Goal: Transaction & Acquisition: Book appointment/travel/reservation

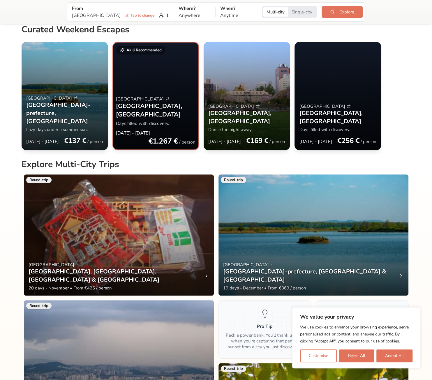
scroll to position [58, 0]
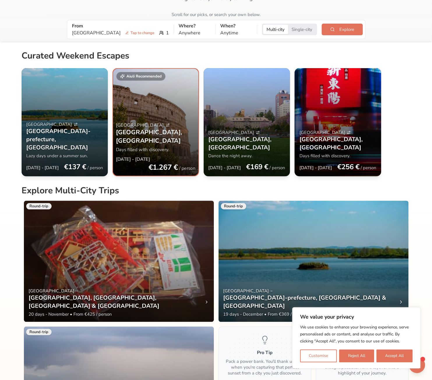
click at [82, 131] on div at bounding box center [65, 122] width 87 height 108
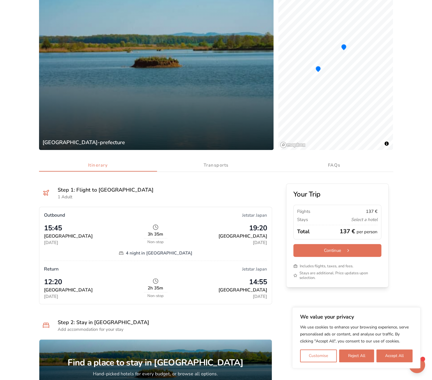
scroll to position [117, 0]
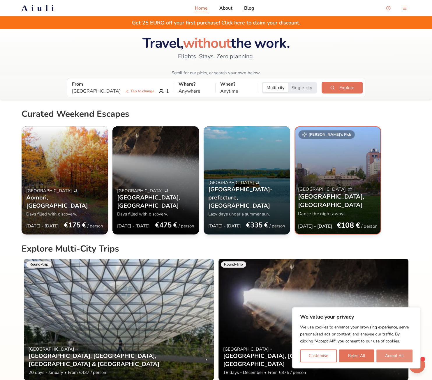
click at [389, 354] on button "Accept All" at bounding box center [394, 356] width 36 height 13
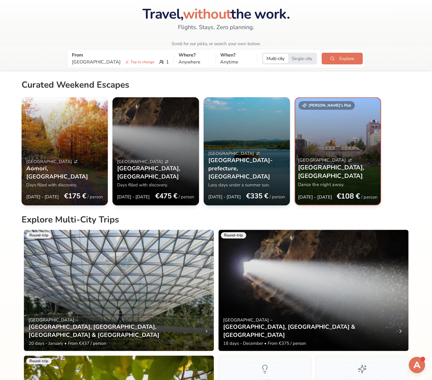
scroll to position [117, 0]
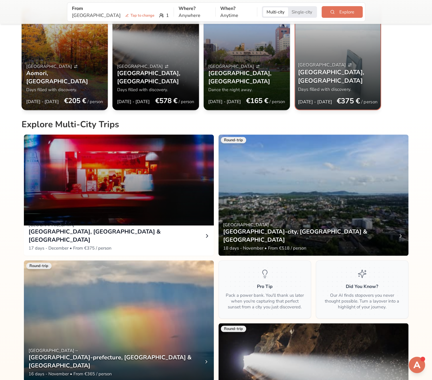
scroll to position [204, 0]
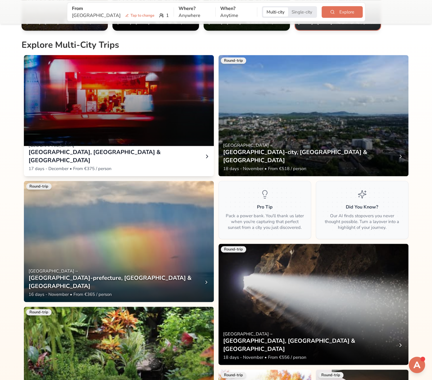
click at [158, 142] on div at bounding box center [119, 85] width 190 height 121
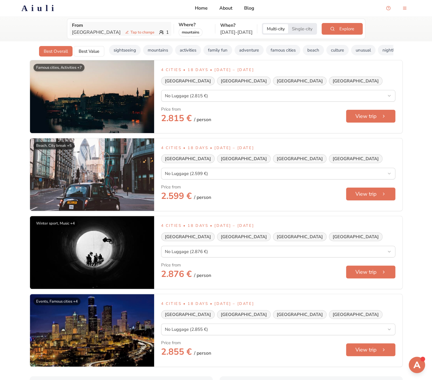
click at [85, 32] on p "Tokyo Tap to change" at bounding box center [114, 32] width 85 height 7
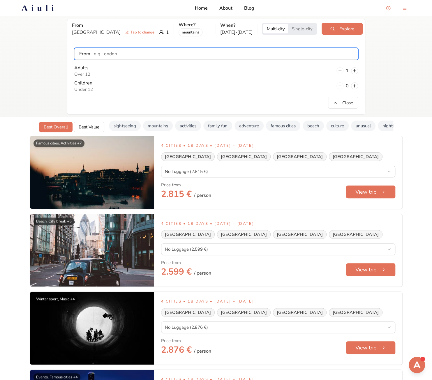
drag, startPoint x: 112, startPoint y: 52, endPoint x: 27, endPoint y: 42, distance: 85.1
click at [27, 42] on div "From [GEOGRAPHIC_DATA] Tap to change 1 Where? mountains When? Dec [DATE] Multi-…" at bounding box center [216, 66] width 432 height 101
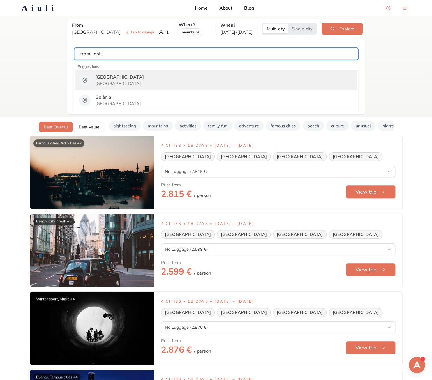
type input "[GEOGRAPHIC_DATA]"
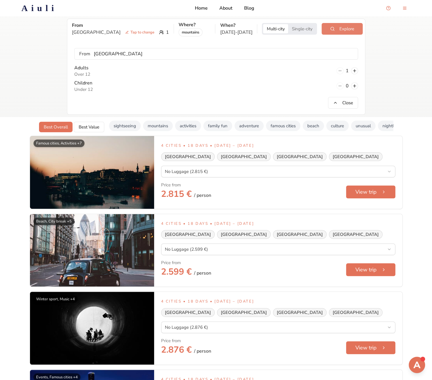
click at [332, 31] on button "Explore" at bounding box center [342, 29] width 41 height 12
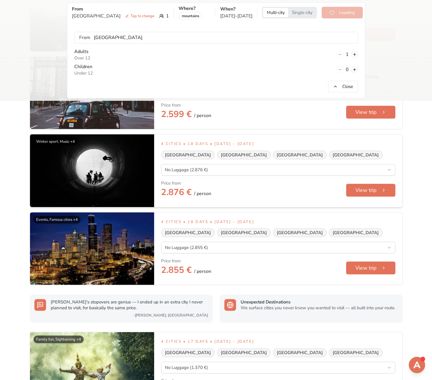
scroll to position [29, 0]
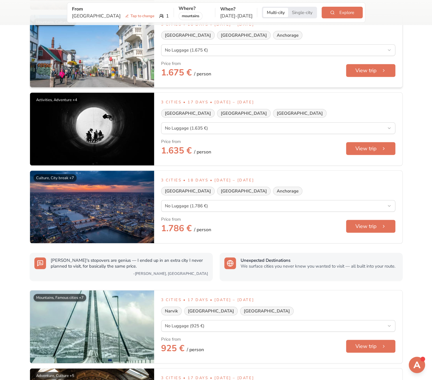
scroll to position [29, 0]
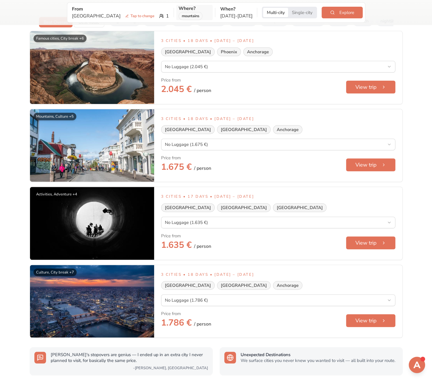
click at [179, 17] on div "mountains" at bounding box center [191, 16] width 24 height 8
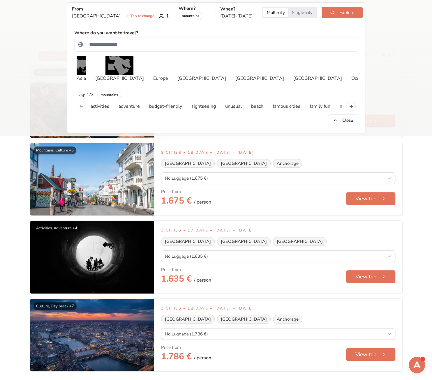
scroll to position [140, 0]
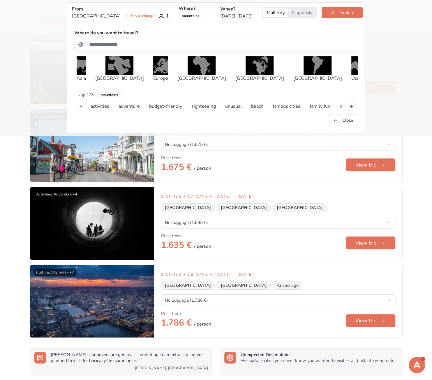
click at [118, 96] on div "mountains" at bounding box center [109, 95] width 24 height 6
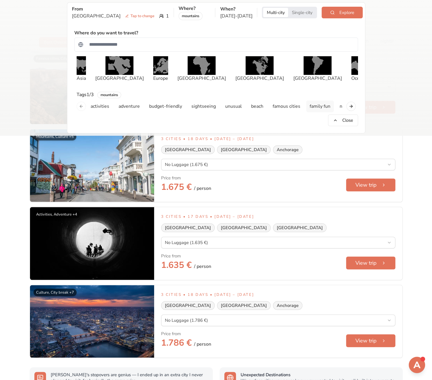
scroll to position [111, 0]
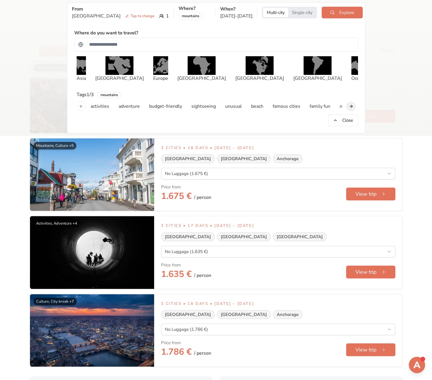
click at [352, 105] on button "Next slide" at bounding box center [350, 106] width 9 height 9
click at [352, 105] on div "activities adventure budget-friendly sightseeing unusual beach famous cities fa…" at bounding box center [216, 106] width 284 height 12
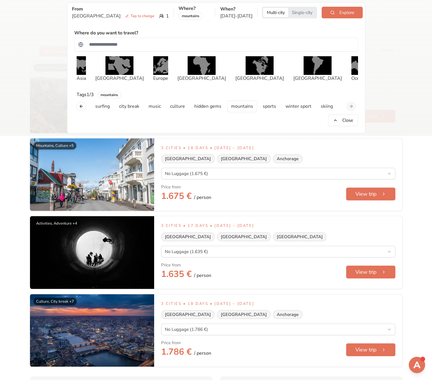
click at [352, 105] on div "activities adventure budget-friendly sightseeing unusual beach famous cities fa…" at bounding box center [216, 106] width 284 height 12
click at [78, 109] on button "Previous slide" at bounding box center [81, 106] width 9 height 9
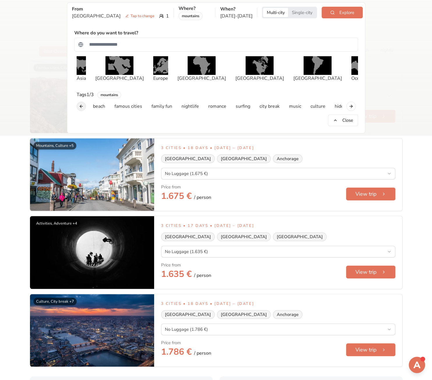
click at [78, 109] on button "Previous slide" at bounding box center [81, 106] width 9 height 9
click at [78, 109] on div "activities adventure budget-friendly sightseeing unusual beach famous cities fa…" at bounding box center [216, 106] width 284 height 12
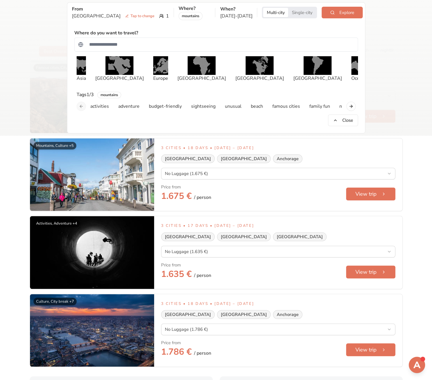
click at [78, 109] on div "activities adventure budget-friendly sightseeing unusual beach famous cities fa…" at bounding box center [216, 106] width 284 height 12
click at [80, 106] on div "activities adventure budget-friendly sightseeing unusual beach famous cities fa…" at bounding box center [216, 106] width 284 height 12
click at [105, 95] on div "mountains" at bounding box center [109, 95] width 24 height 6
click at [104, 104] on p "activities" at bounding box center [100, 106] width 19 height 7
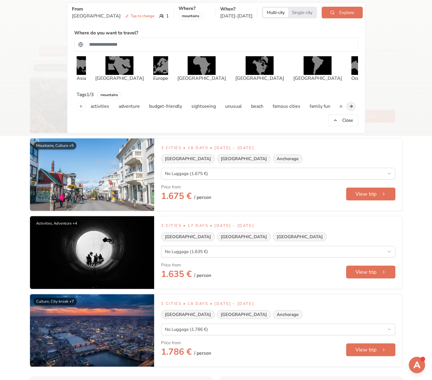
click at [350, 106] on button "Next slide" at bounding box center [350, 106] width 9 height 9
click at [216, 103] on p "mountains" at bounding box center [227, 106] width 22 height 7
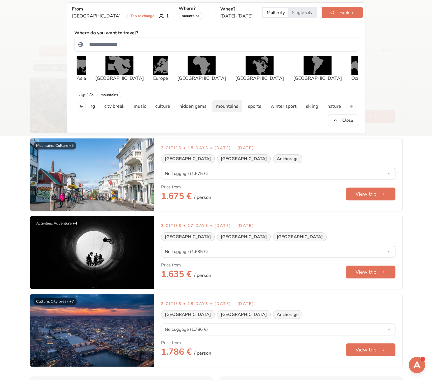
scroll to position [110, 0]
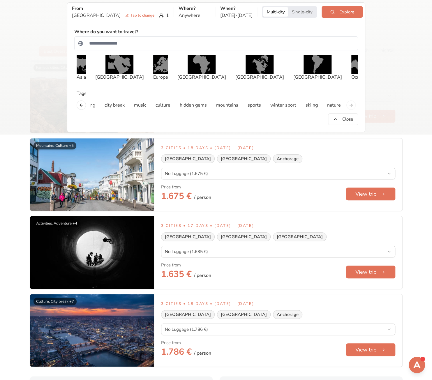
click at [414, 66] on div "From [GEOGRAPHIC_DATA] Tap to change 1 Where? Anywhere When? Dec [DATE] Multi-c…" at bounding box center [216, 67] width 432 height 135
click at [346, 9] on button "Explore" at bounding box center [342, 12] width 41 height 12
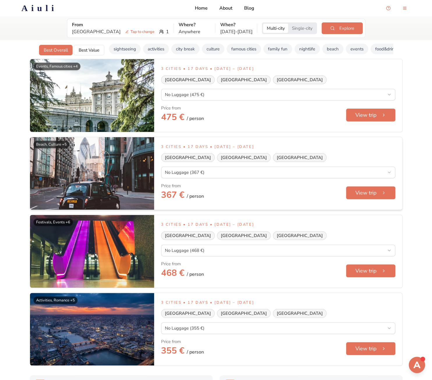
click at [132, 164] on img at bounding box center [92, 173] width 124 height 73
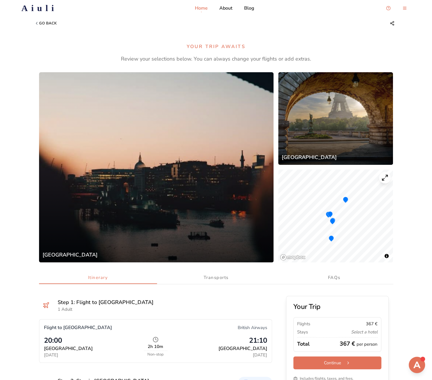
click at [202, 10] on p "Home" at bounding box center [201, 8] width 13 height 7
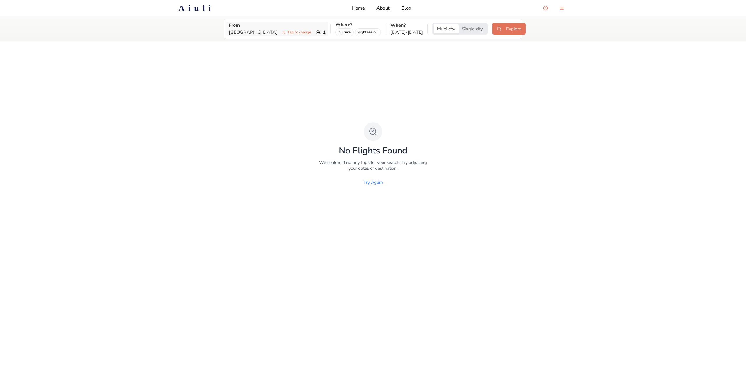
click at [245, 32] on p "Yogyakarta Tap to change" at bounding box center [271, 32] width 85 height 7
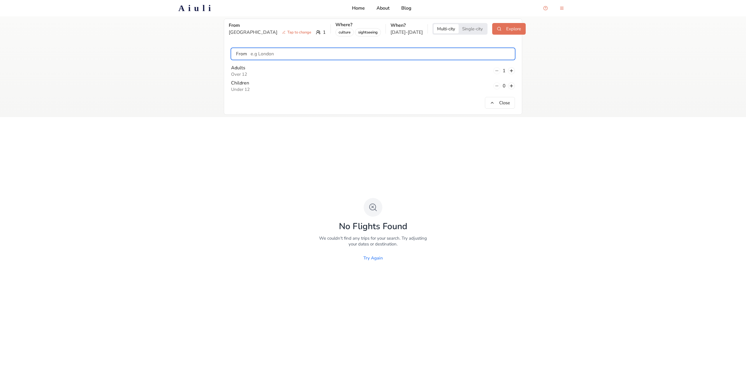
click at [262, 56] on input "text" at bounding box center [380, 54] width 267 height 12
click at [180, 70] on div "From Yogyakarta Tap to change 1 Where? culture sightseeing When? Oct 2 - Oct 17…" at bounding box center [373, 66] width 746 height 101
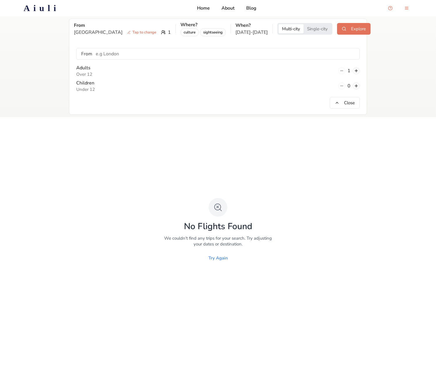
click at [255, 170] on div "No Flights Found We couldn't find any trips for your search. Try adjusting your…" at bounding box center [218, 231] width 436 height 228
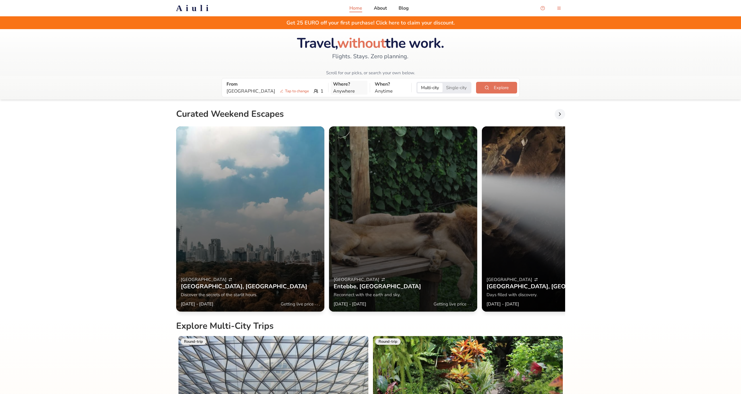
click at [335, 89] on p "Anywhere" at bounding box center [349, 91] width 32 height 7
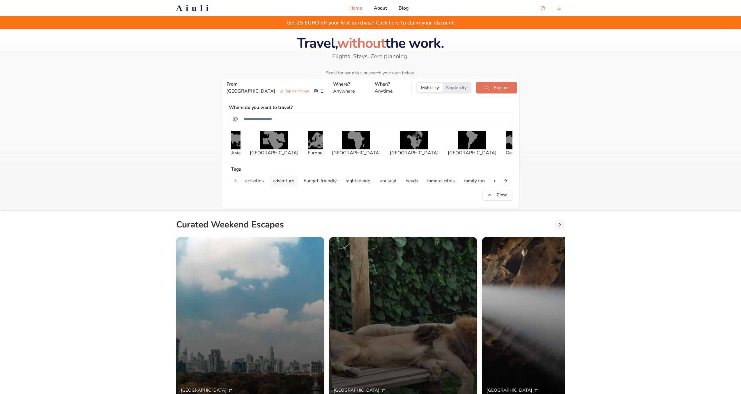
click at [291, 182] on p "adventure" at bounding box center [283, 180] width 21 height 7
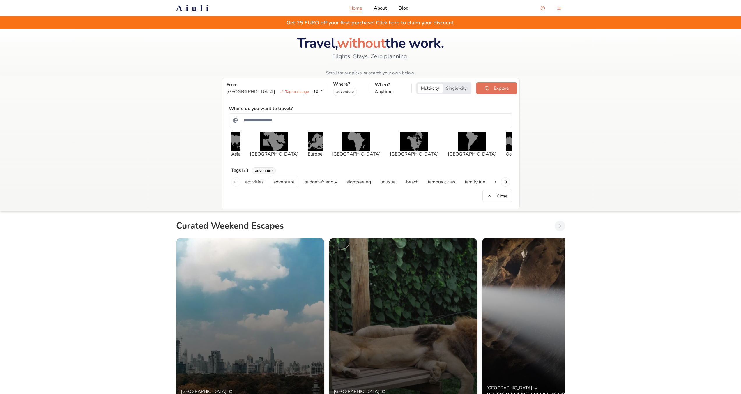
click at [259, 172] on div "adventure" at bounding box center [264, 170] width 24 height 6
click at [264, 169] on div "adventure" at bounding box center [264, 170] width 24 height 6
click at [267, 172] on div "adventure" at bounding box center [264, 170] width 24 height 6
click at [267, 171] on div "adventure" at bounding box center [264, 170] width 24 height 6
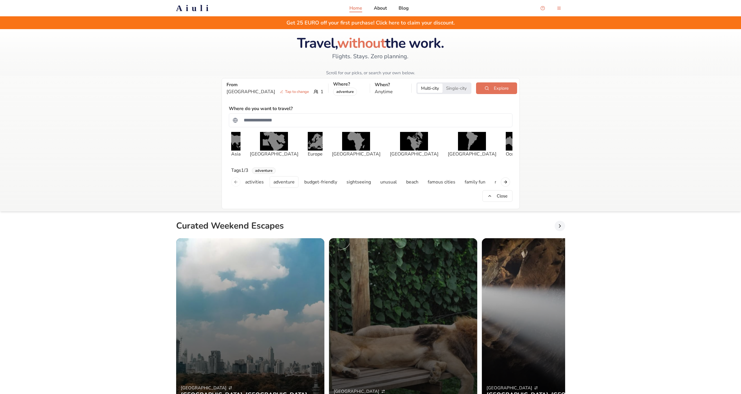
click at [267, 171] on div "adventure" at bounding box center [264, 170] width 24 height 6
click at [267, 166] on div "Where do you want to travel? Asia Middle East Europe Africa North America South…" at bounding box center [371, 153] width 284 height 97
click at [265, 168] on div "Where do you want to travel? Asia Middle East Europe Africa North America South…" at bounding box center [371, 153] width 284 height 97
click at [265, 169] on div "adventure" at bounding box center [264, 170] width 24 height 6
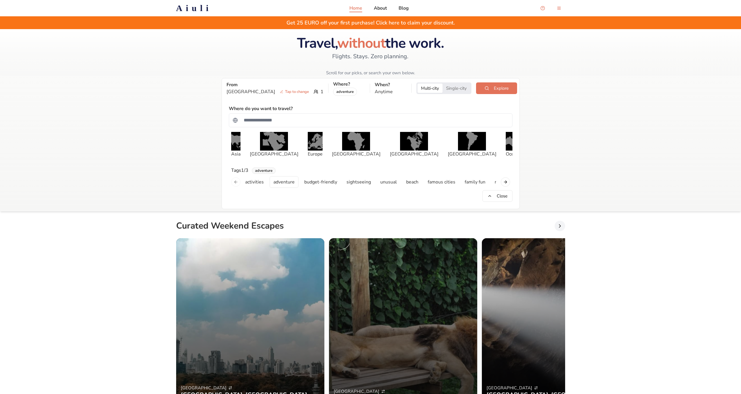
click at [265, 169] on div "adventure" at bounding box center [264, 170] width 24 height 6
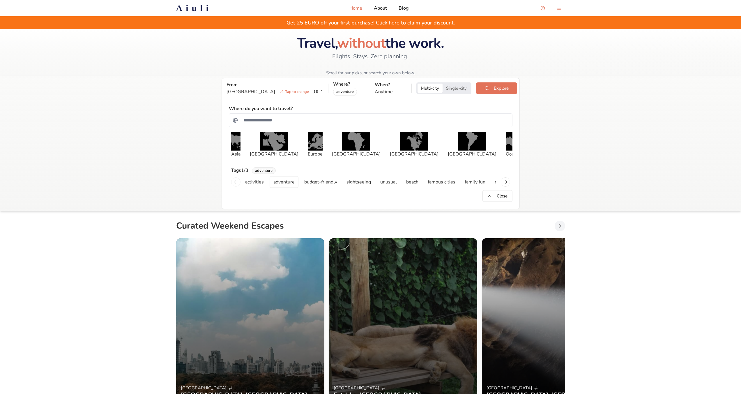
click at [265, 170] on div "adventure" at bounding box center [264, 170] width 24 height 6
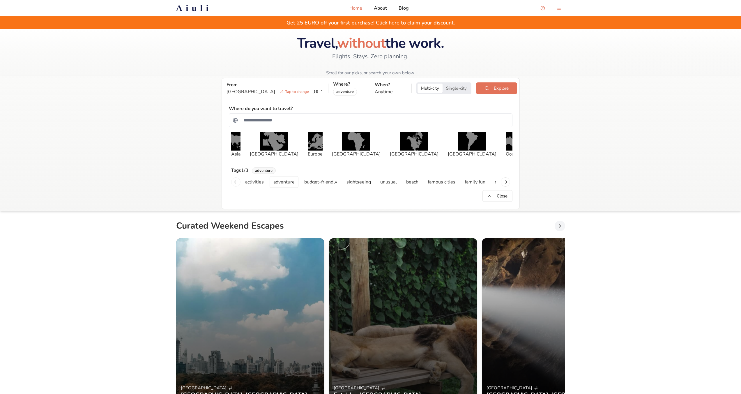
click at [265, 170] on div "adventure" at bounding box center [264, 170] width 24 height 6
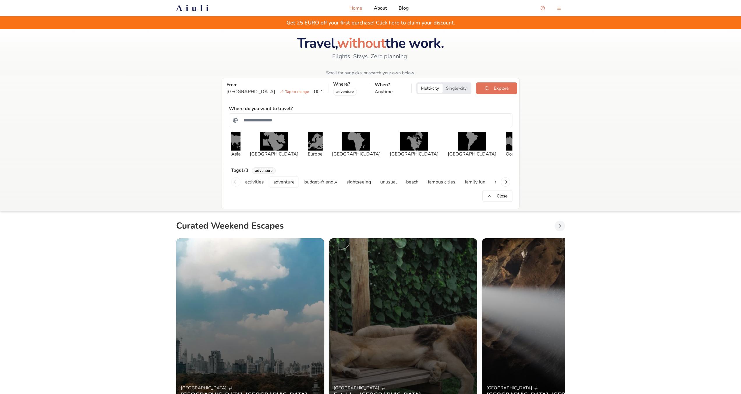
click at [265, 170] on div "adventure" at bounding box center [264, 170] width 24 height 6
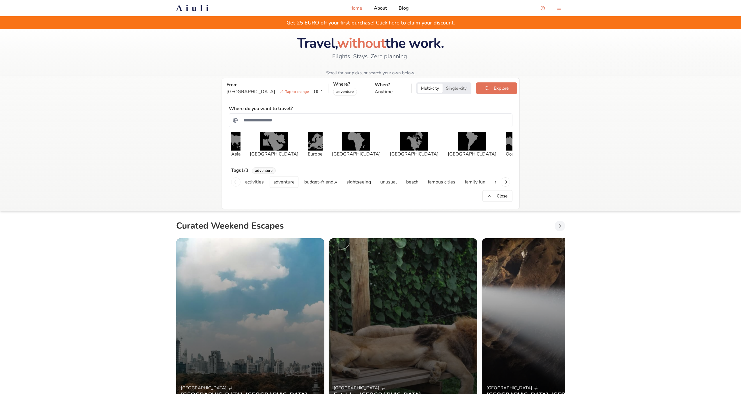
click at [265, 170] on div "adventure" at bounding box center [264, 170] width 24 height 6
click at [280, 184] on p "adventure" at bounding box center [284, 182] width 21 height 7
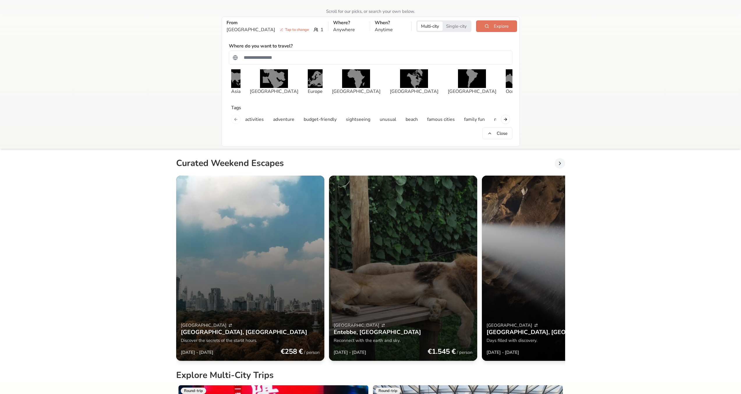
scroll to position [58, 0]
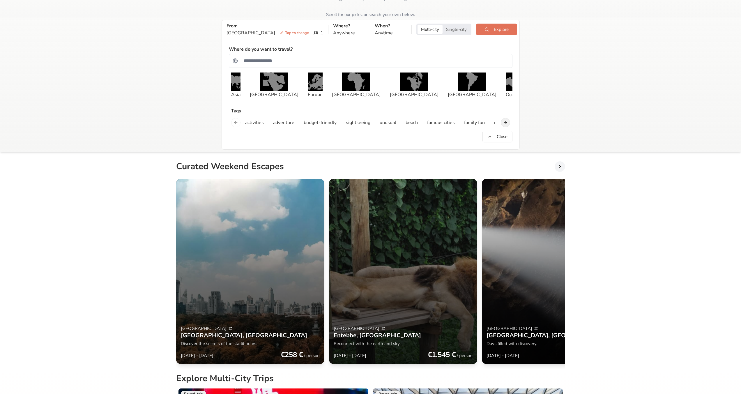
click at [509, 122] on button "Next slide" at bounding box center [505, 122] width 9 height 9
click at [420, 123] on p "mountains" at bounding box center [421, 122] width 22 height 7
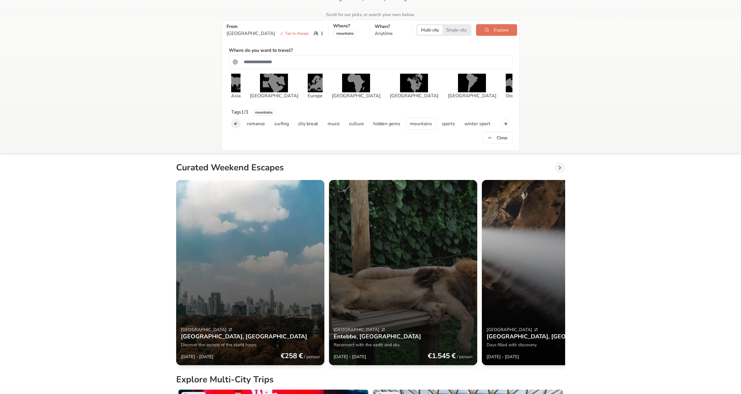
click at [237, 124] on button "Previous slide" at bounding box center [235, 123] width 9 height 9
click at [237, 124] on div "activities adventure budget-friendly sightseeing unusual beach famous cities fa…" at bounding box center [371, 124] width 284 height 12
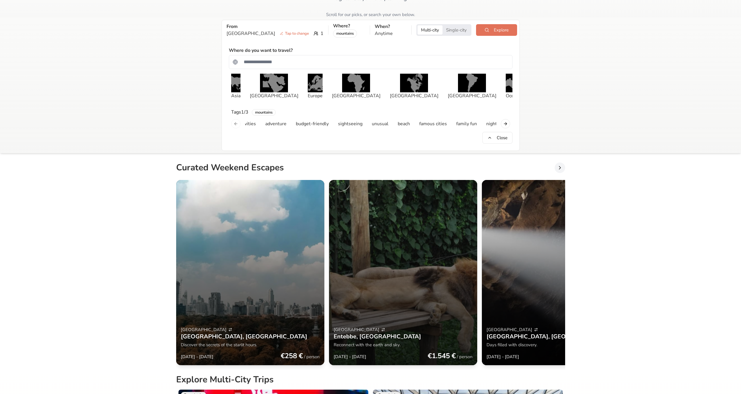
click at [237, 124] on div "activities adventure budget-friendly sightseeing unusual beach famous cities fa…" at bounding box center [371, 124] width 284 height 12
click at [259, 113] on div "mountains" at bounding box center [264, 112] width 24 height 6
click at [507, 125] on button "Next slide" at bounding box center [505, 123] width 9 height 9
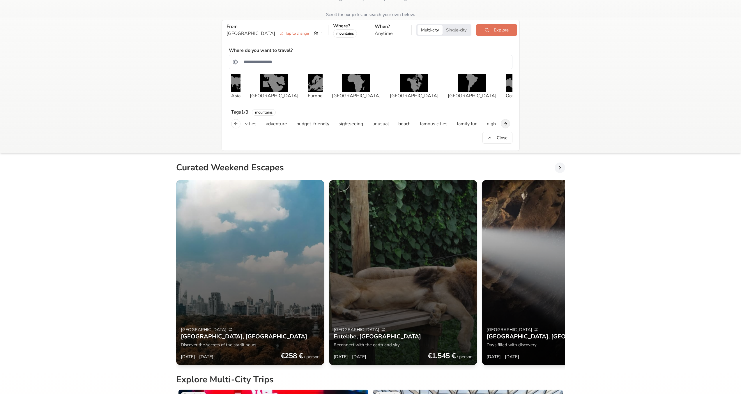
click at [507, 125] on button "Next slide" at bounding box center [505, 123] width 9 height 9
click at [507, 125] on div "activities adventure budget-friendly sightseeing unusual beach famous cities fa…" at bounding box center [371, 124] width 284 height 12
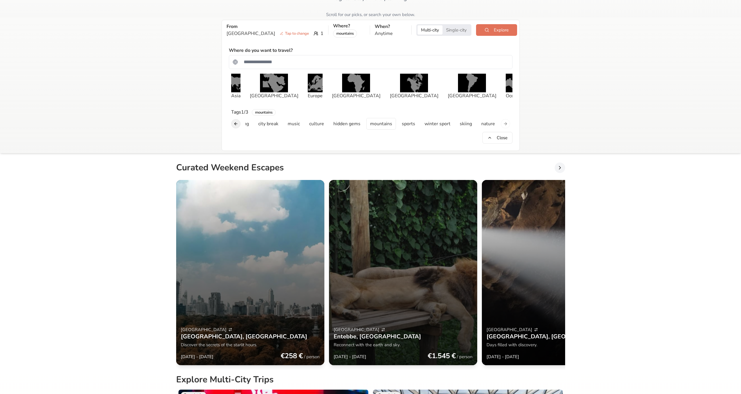
click at [237, 124] on button "Previous slide" at bounding box center [235, 123] width 9 height 9
click at [237, 124] on div "activities adventure budget-friendly sightseeing unusual beach famous cities fa…" at bounding box center [371, 124] width 284 height 12
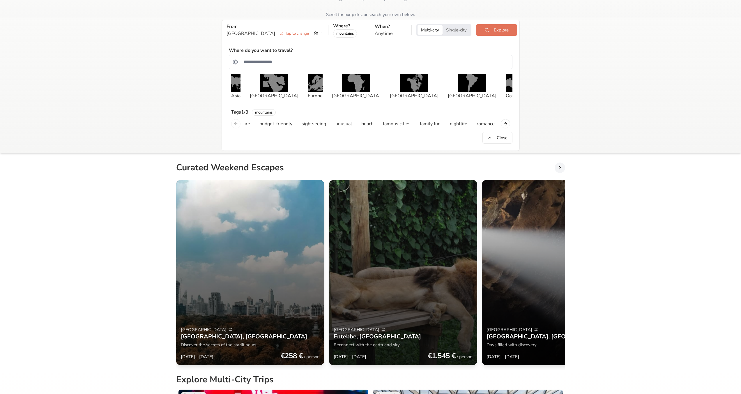
click at [237, 124] on div "activities adventure budget-friendly sightseeing unusual beach famous cities fa…" at bounding box center [371, 124] width 284 height 12
click at [502, 126] on button "Next slide" at bounding box center [505, 123] width 9 height 9
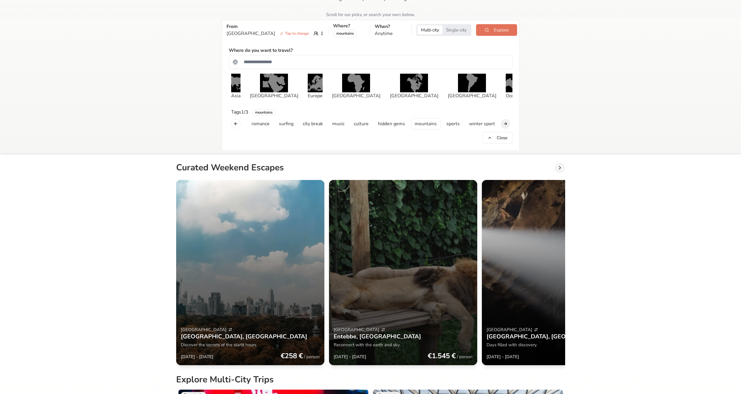
click at [502, 126] on button "Next slide" at bounding box center [505, 123] width 9 height 9
click at [232, 123] on button "Previous slide" at bounding box center [235, 123] width 9 height 9
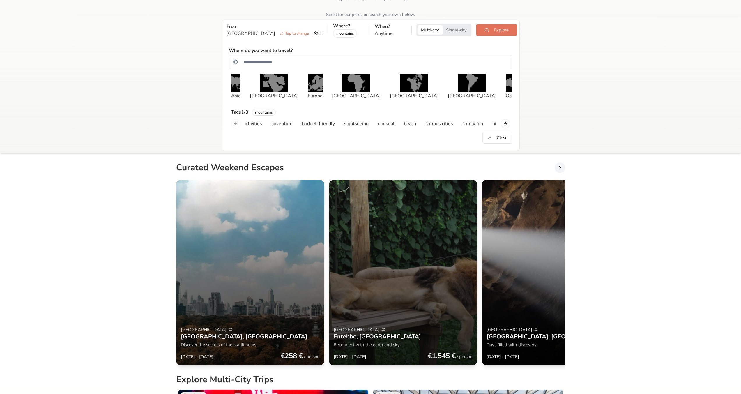
click at [232, 123] on div "activities adventure budget-friendly sightseeing unusual beach famous cities fa…" at bounding box center [371, 124] width 284 height 12
click at [504, 122] on button "Next slide" at bounding box center [505, 123] width 9 height 9
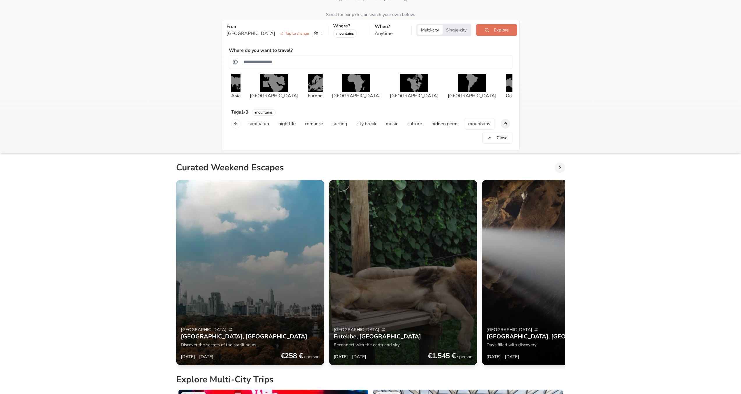
click at [504, 122] on button "Next slide" at bounding box center [505, 123] width 9 height 9
click at [504, 122] on div "activities adventure budget-friendly sightseeing unusual beach famous cities fa…" at bounding box center [371, 124] width 284 height 12
click at [370, 121] on p "mountains" at bounding box center [381, 123] width 22 height 7
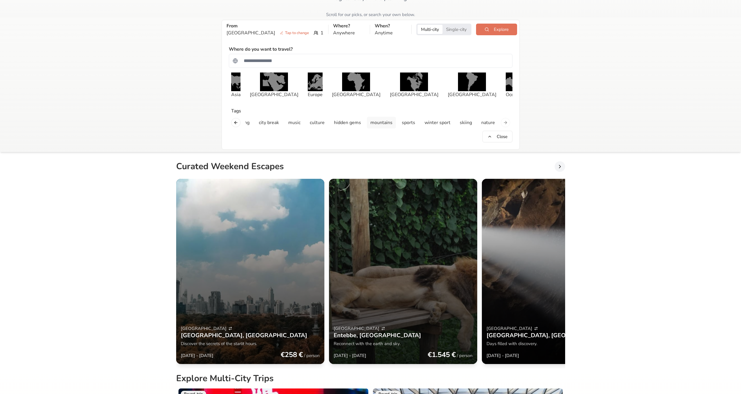
click at [368, 121] on button "mountains" at bounding box center [381, 123] width 29 height 12
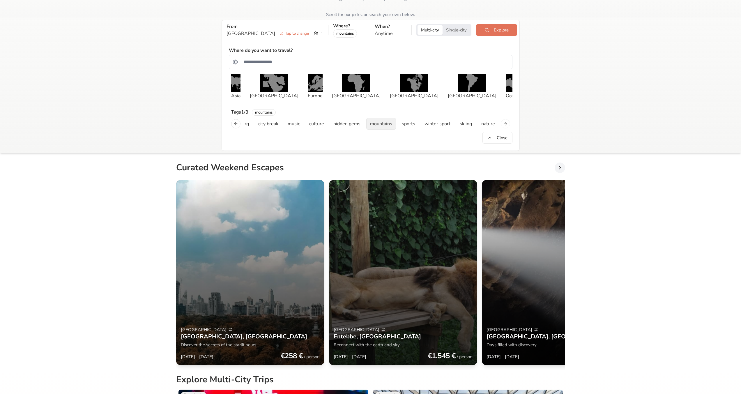
click at [370, 121] on p "mountains" at bounding box center [381, 123] width 22 height 7
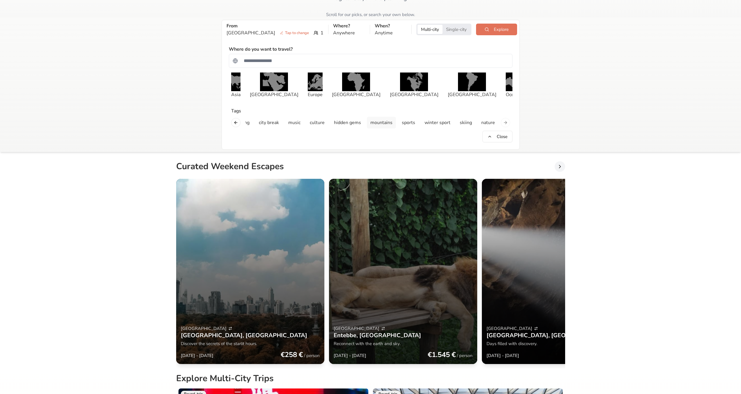
click at [367, 121] on button "mountains" at bounding box center [381, 123] width 29 height 12
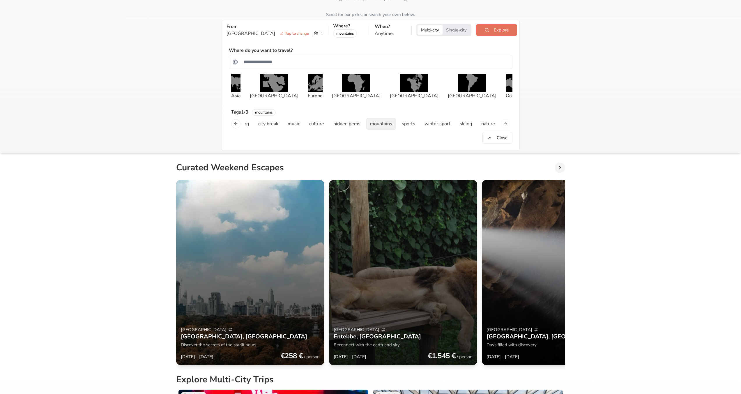
click at [367, 121] on button "mountains" at bounding box center [381, 124] width 30 height 12
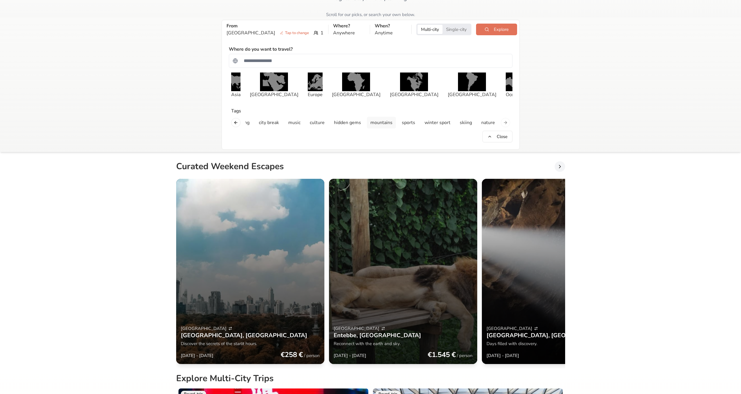
click at [367, 121] on button "mountains" at bounding box center [381, 123] width 29 height 12
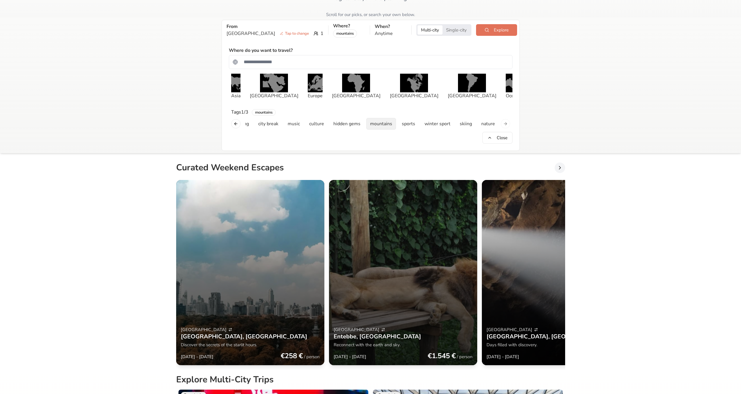
click at [368, 120] on button "mountains" at bounding box center [381, 124] width 30 height 12
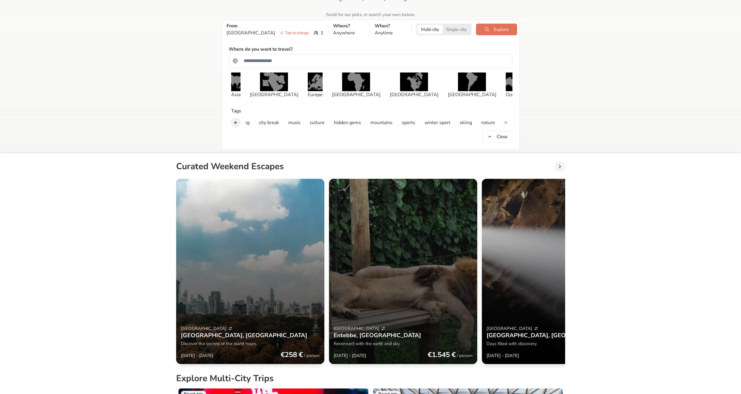
click at [236, 125] on button "Previous slide" at bounding box center [235, 122] width 9 height 9
click at [507, 123] on button "Next slide" at bounding box center [505, 122] width 9 height 9
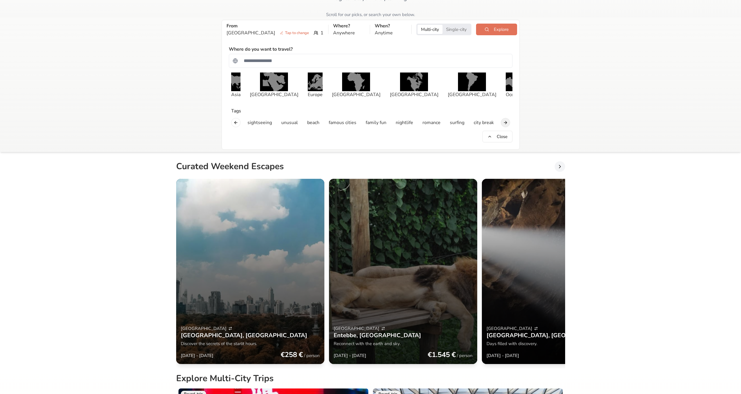
click at [507, 123] on button "Next slide" at bounding box center [505, 122] width 9 height 9
click at [232, 122] on button "Previous slide" at bounding box center [235, 122] width 9 height 9
click at [509, 121] on button "Next slide" at bounding box center [505, 122] width 9 height 9
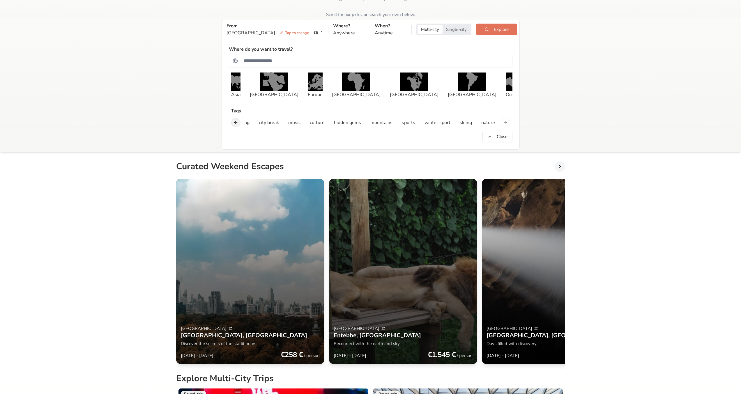
click at [234, 123] on button "Previous slide" at bounding box center [235, 122] width 9 height 9
click at [234, 123] on div "activities adventure budget-friendly sightseeing unusual beach famous cities fa…" at bounding box center [371, 123] width 284 height 12
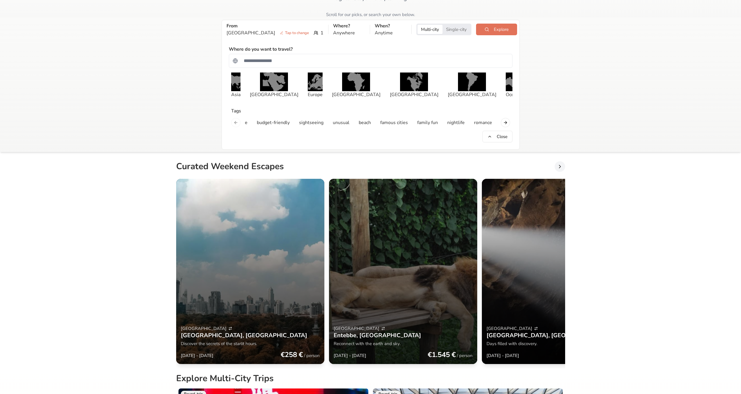
click at [234, 123] on div "activities adventure budget-friendly sightseeing unusual beach famous cities fa…" at bounding box center [371, 123] width 284 height 12
click at [505, 121] on button "Next slide" at bounding box center [505, 122] width 9 height 9
click at [504, 126] on button "Next slide" at bounding box center [505, 122] width 9 height 9
click at [501, 126] on div "activities adventure budget-friendly sightseeing unusual beach famous cities fa…" at bounding box center [371, 123] width 284 height 12
click at [503, 122] on button "Next slide" at bounding box center [505, 122] width 9 height 9
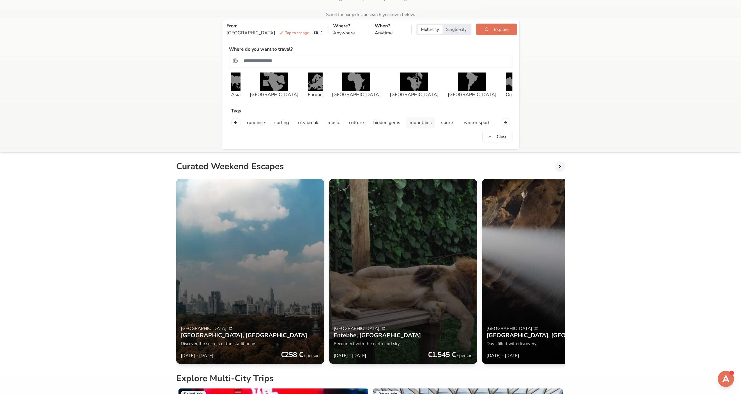
click at [423, 123] on p "mountains" at bounding box center [421, 122] width 22 height 7
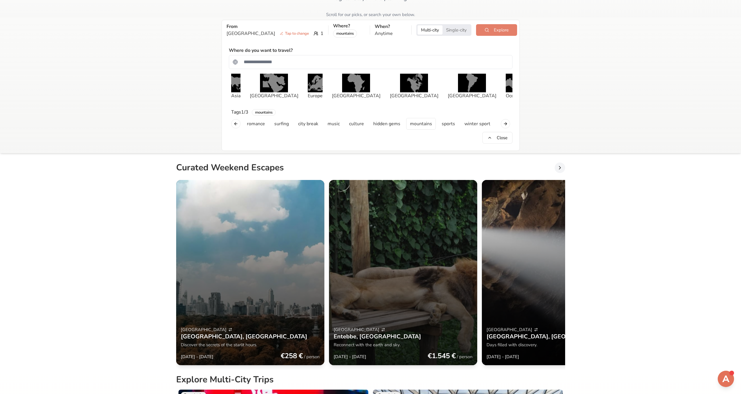
click at [496, 32] on button "Explore" at bounding box center [496, 30] width 41 height 12
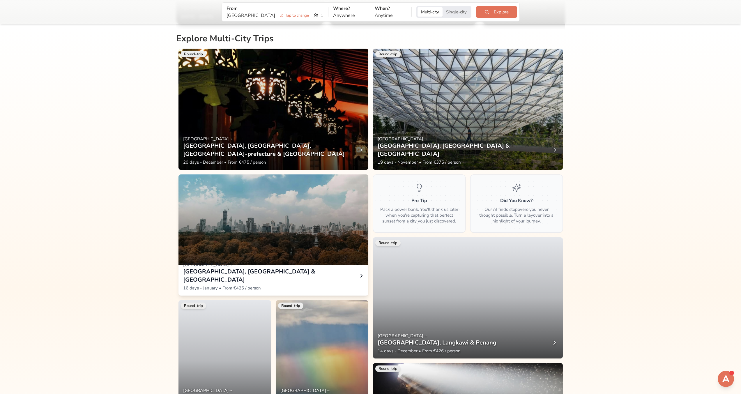
scroll to position [291, 0]
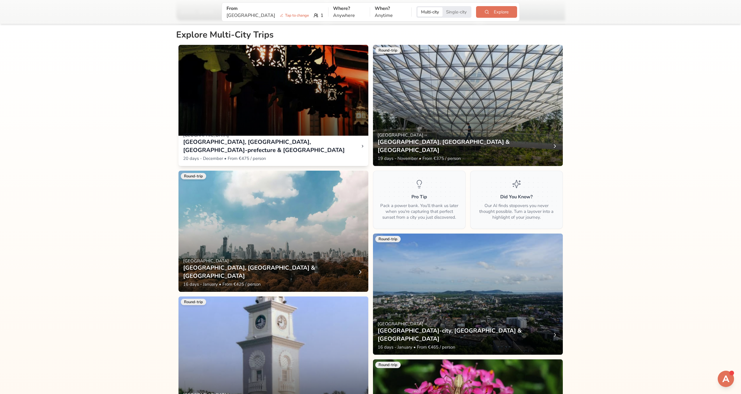
click at [277, 138] on p "Tokyo →" at bounding box center [273, 135] width 181 height 6
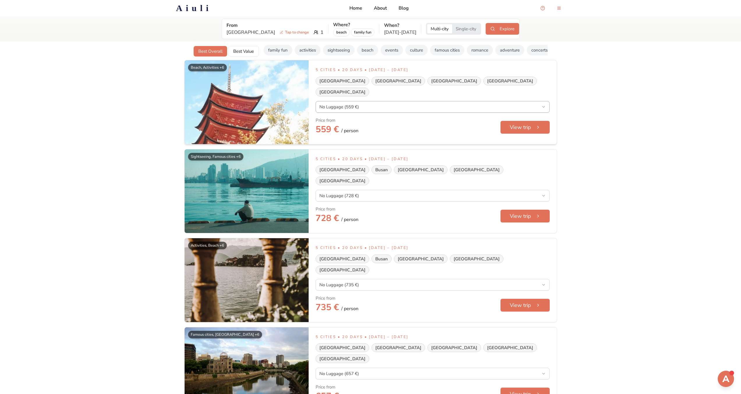
drag, startPoint x: 334, startPoint y: 148, endPoint x: 361, endPoint y: 95, distance: 59.9
drag, startPoint x: 361, startPoint y: 95, endPoint x: 383, endPoint y: 125, distance: 36.9
drag, startPoint x: 615, startPoint y: 121, endPoint x: 369, endPoint y: 121, distance: 245.5
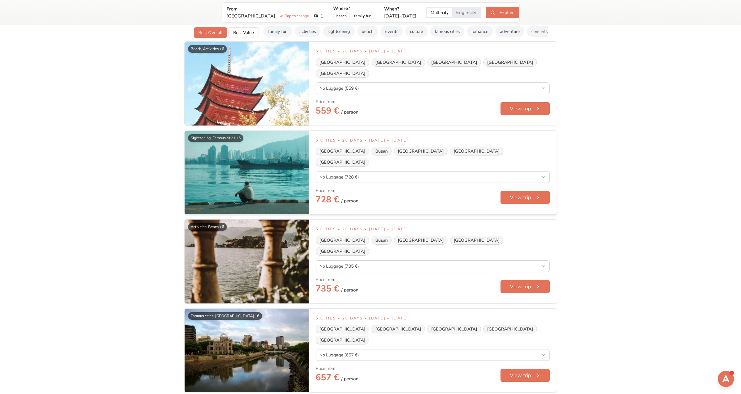
drag, startPoint x: 369, startPoint y: 121, endPoint x: 372, endPoint y: 139, distance: 18.3
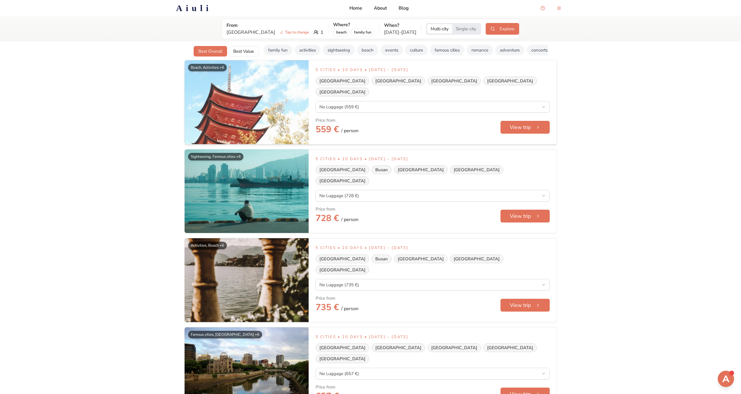
drag, startPoint x: 372, startPoint y: 139, endPoint x: 311, endPoint y: 137, distance: 61.5
click at [533, 124] on button "View trip" at bounding box center [525, 127] width 50 height 13
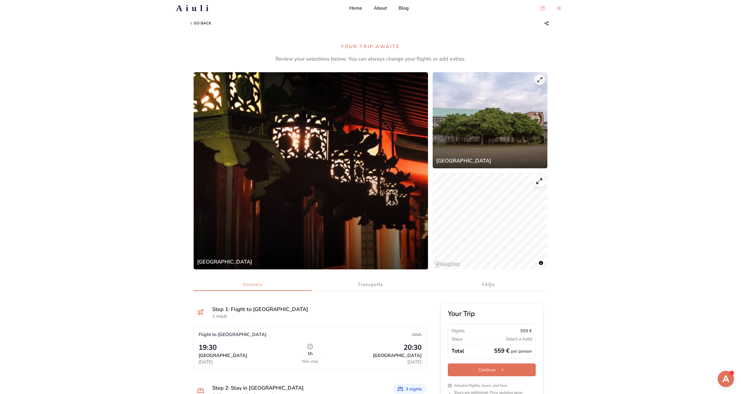
click at [494, 159] on div "Nagoya Kagoshima © Mapbox © OpenStreetMap Improve this map" at bounding box center [371, 170] width 354 height 197
